Goal: Task Accomplishment & Management: Manage account settings

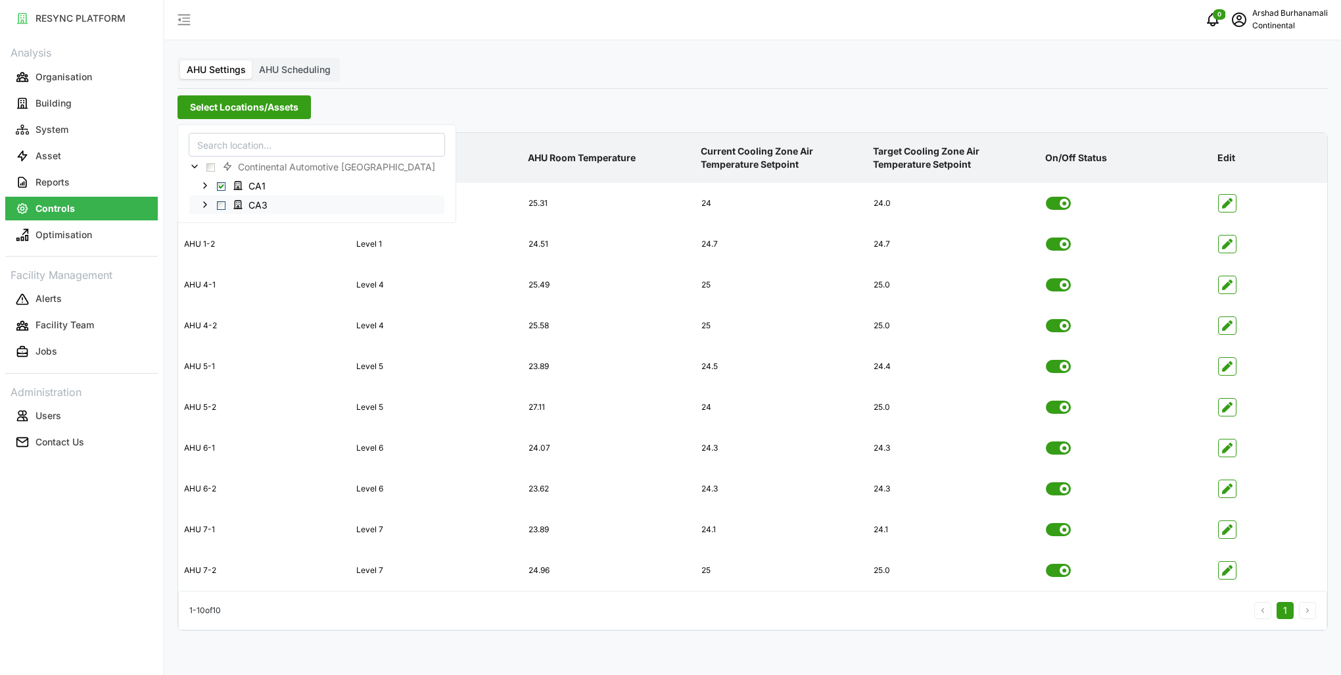
click at [221, 204] on span "Select CA3" at bounding box center [221, 205] width 9 height 9
click at [219, 185] on span "Select CA1" at bounding box center [221, 185] width 9 height 9
click at [1228, 329] on icon "button" at bounding box center [1227, 325] width 11 height 11
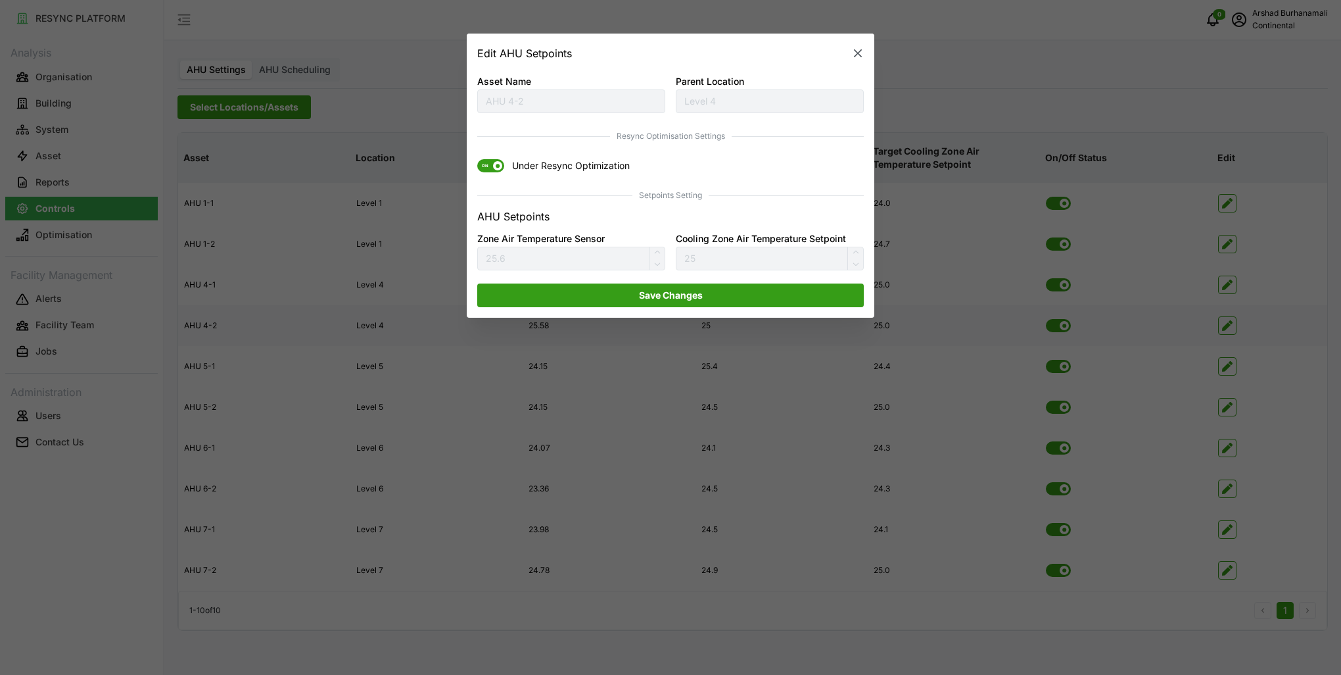
click at [494, 167] on span at bounding box center [497, 166] width 9 height 9
click at [477, 160] on input "ON Under Resync Optimization" at bounding box center [477, 160] width 0 height 0
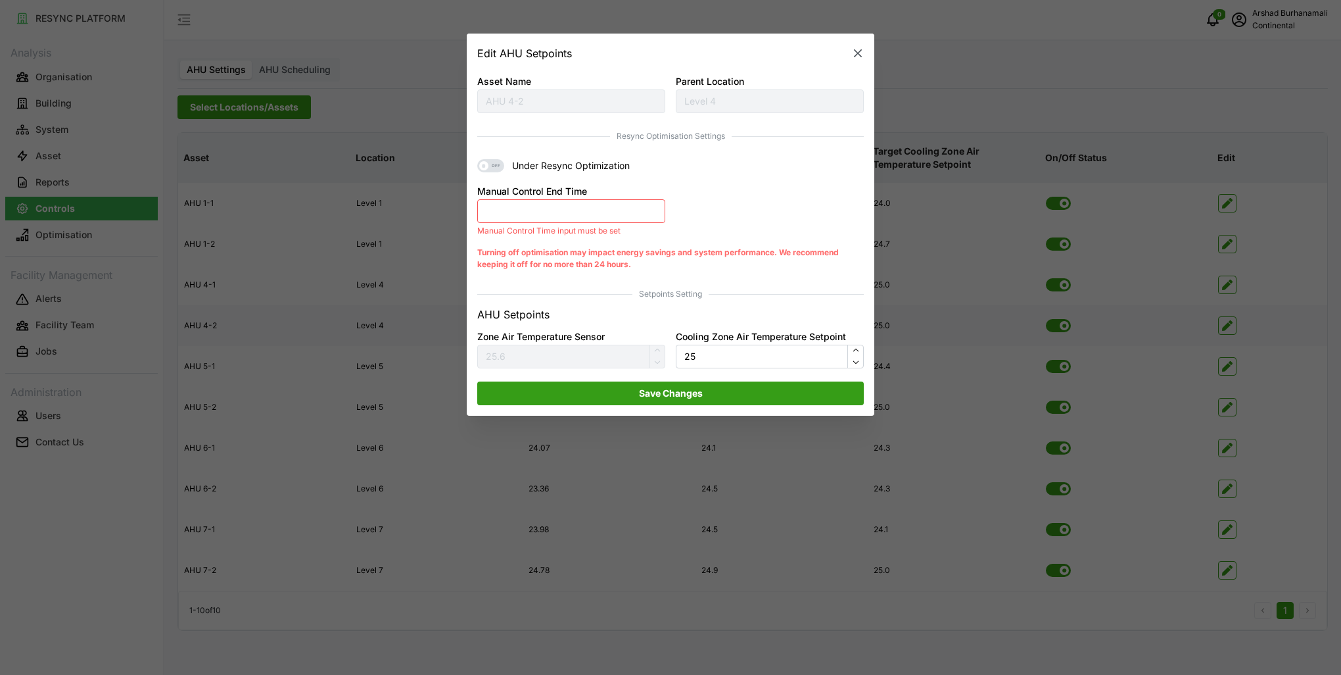
click at [639, 220] on button "Manual Control End Time" at bounding box center [571, 211] width 188 height 24
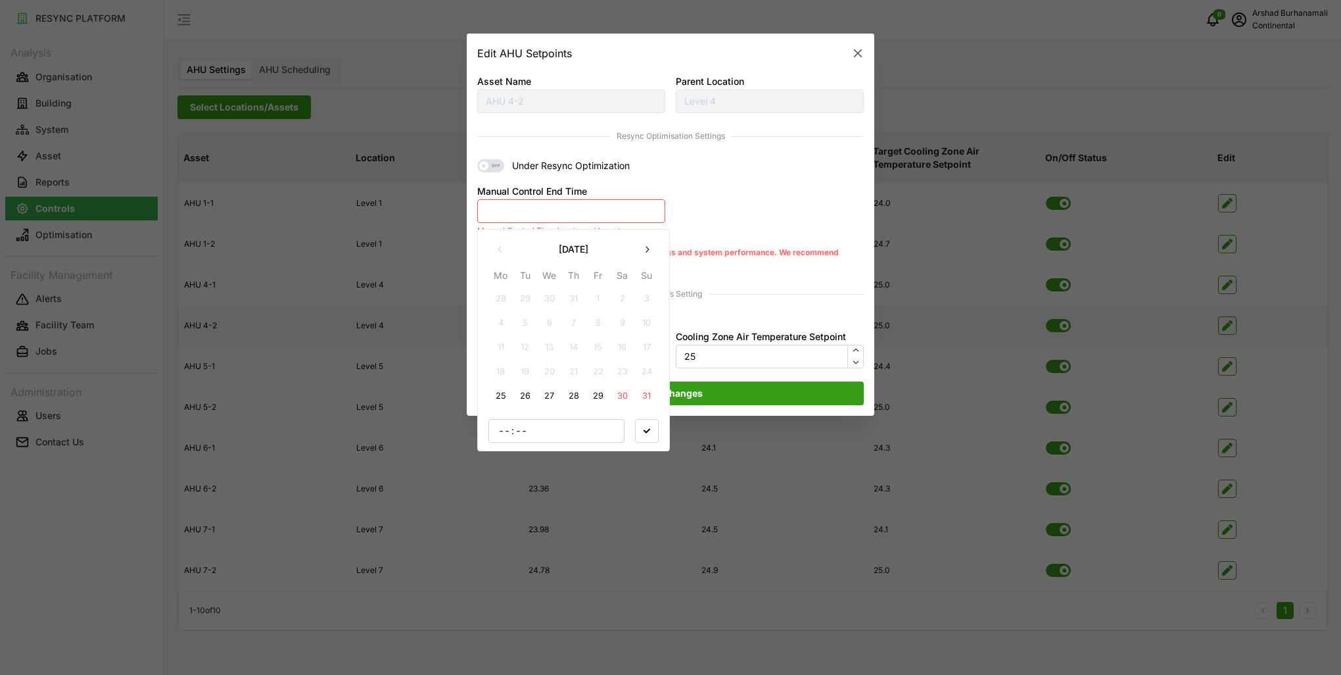
click at [502, 398] on button "25" at bounding box center [501, 396] width 24 height 24
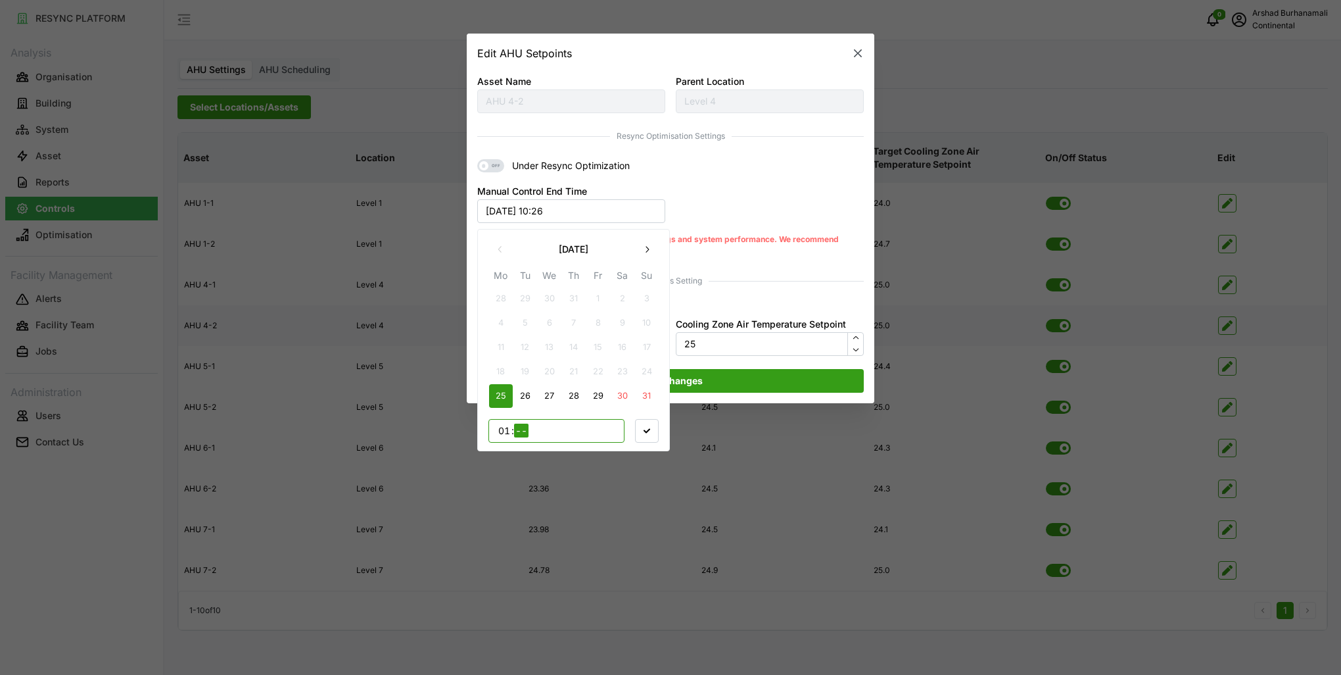
type input "17"
type input "00"
click at [657, 430] on span "button" at bounding box center [647, 430] width 22 height 22
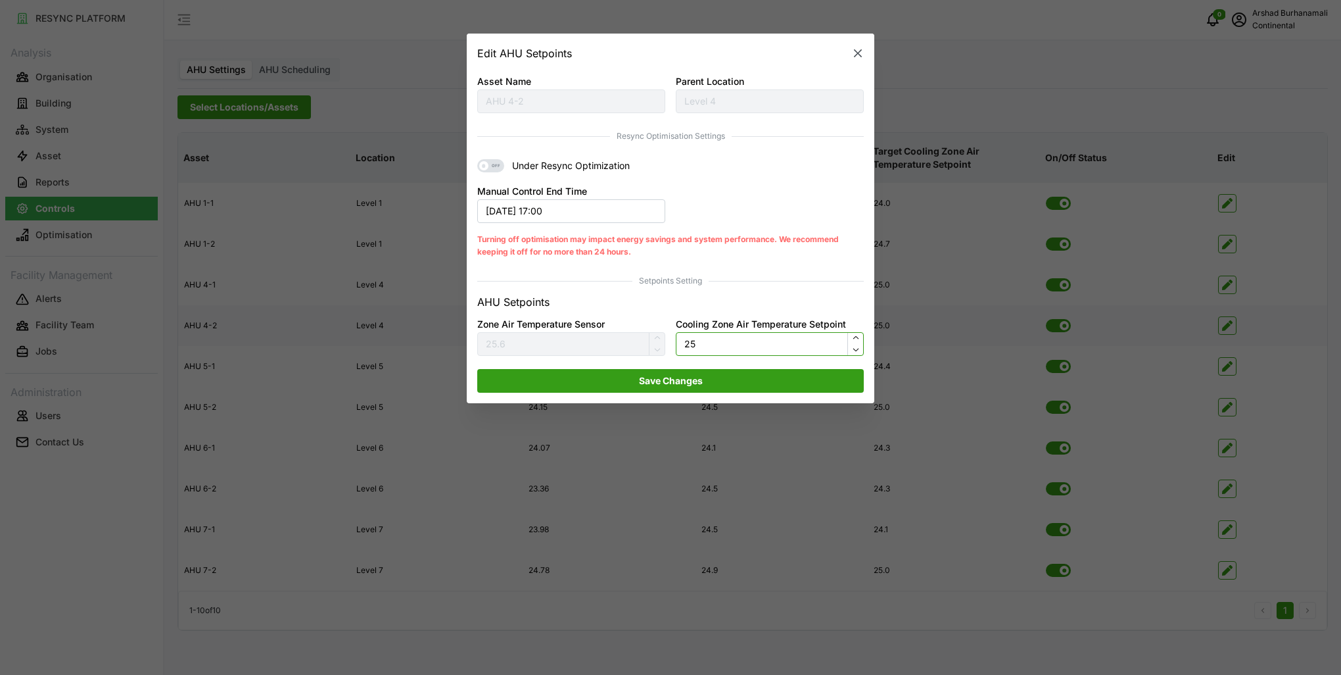
click at [688, 343] on input "25" at bounding box center [770, 344] width 188 height 24
type input "24.5"
click at [715, 372] on span "Save Changes" at bounding box center [671, 380] width 362 height 22
